Goal: Navigation & Orientation: Find specific page/section

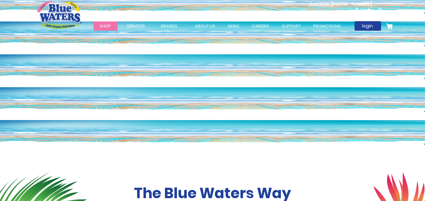
scroll to position [12, 0]
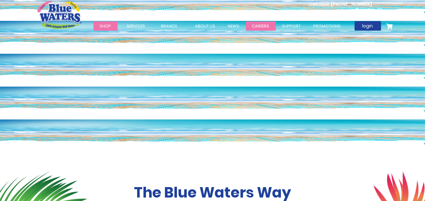
click at [253, 29] on link "careers" at bounding box center [261, 25] width 30 height 9
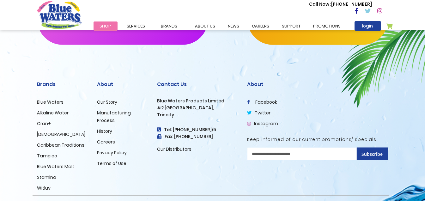
scroll to position [659, 0]
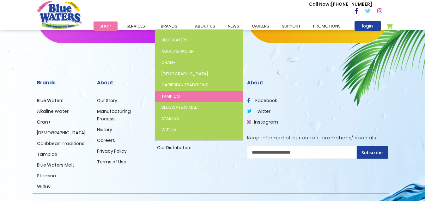
click at [182, 97] on link "Tampico" at bounding box center [199, 96] width 88 height 11
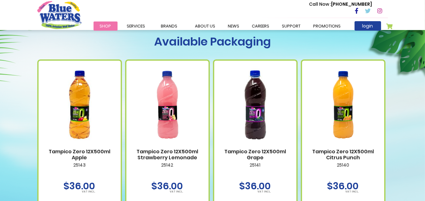
scroll to position [244, 0]
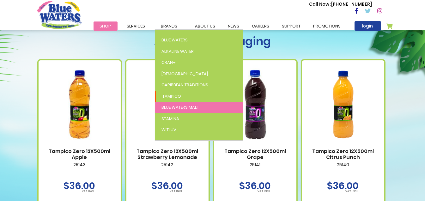
click at [176, 103] on link "Blue Waters Malt" at bounding box center [199, 107] width 88 height 11
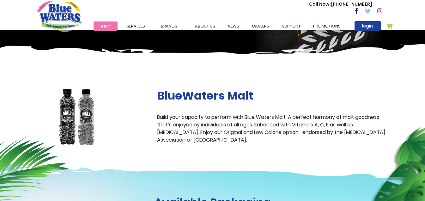
scroll to position [73, 0]
